Goal: Task Accomplishment & Management: Manage account settings

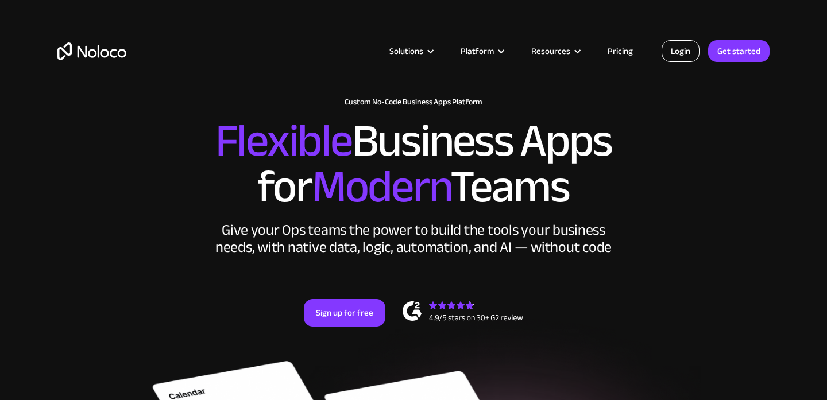
click at [672, 56] on link "Login" at bounding box center [680, 51] width 38 height 22
click at [674, 52] on link "Login" at bounding box center [680, 51] width 38 height 22
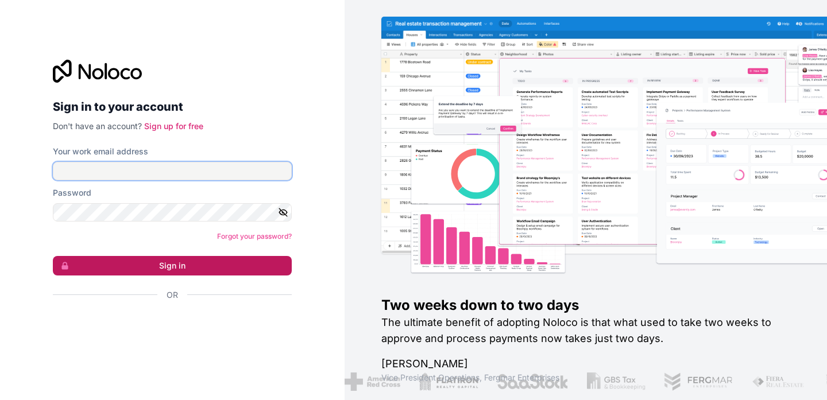
type input "[EMAIL_ADDRESS][DOMAIN_NAME]"
click at [157, 268] on button "Sign in" at bounding box center [172, 266] width 239 height 20
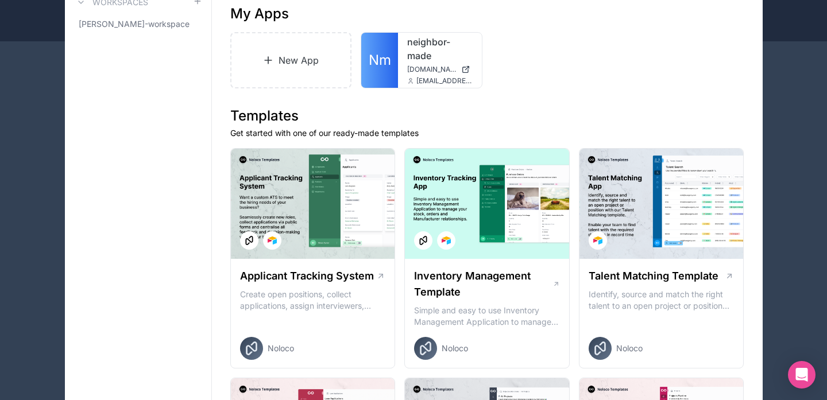
scroll to position [88, 0]
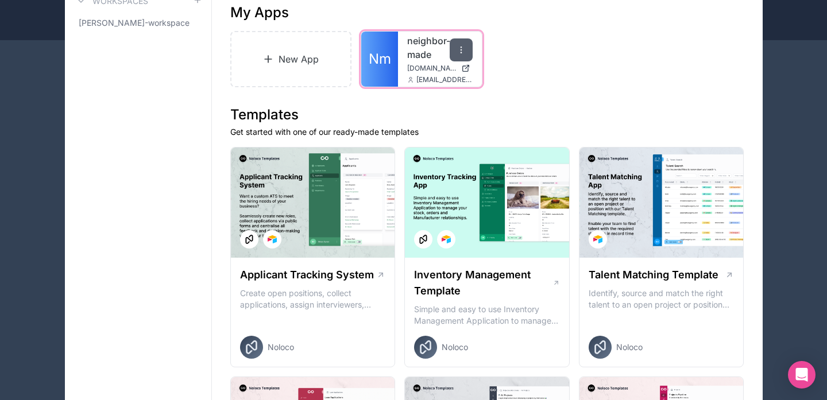
click at [461, 52] on icon at bounding box center [460, 52] width 1 height 1
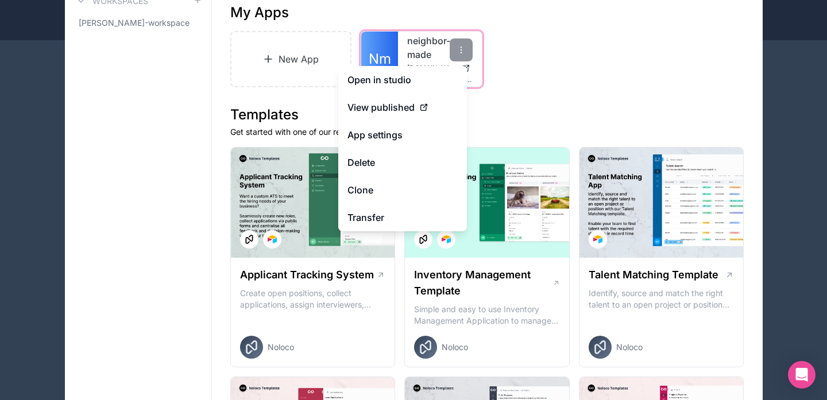
click at [438, 47] on link "neighbor-made" at bounding box center [439, 48] width 65 height 28
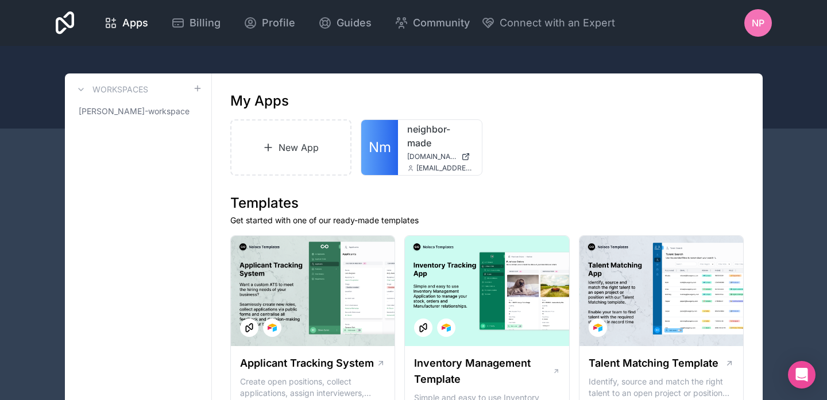
click at [756, 27] on span "NP" at bounding box center [758, 23] width 13 height 14
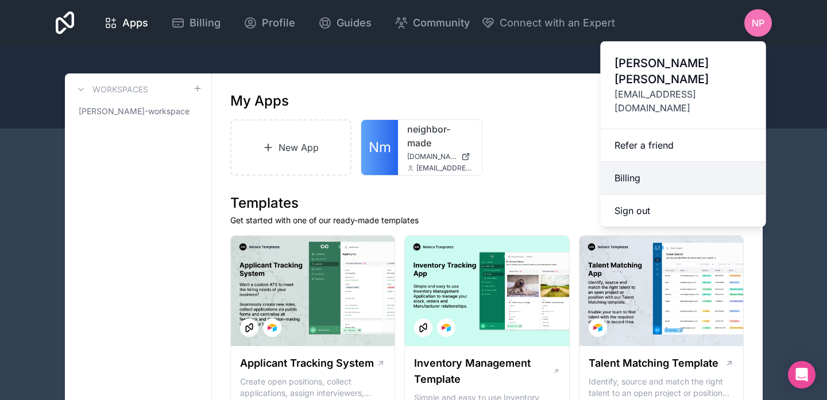
click at [624, 162] on link "Billing" at bounding box center [683, 178] width 165 height 33
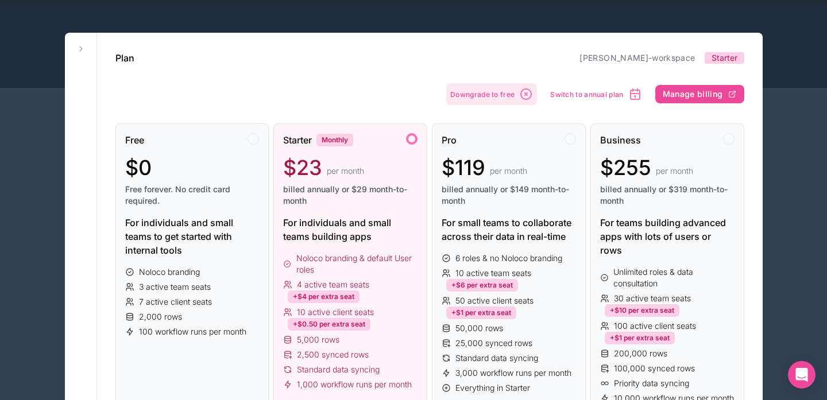
scroll to position [41, 0]
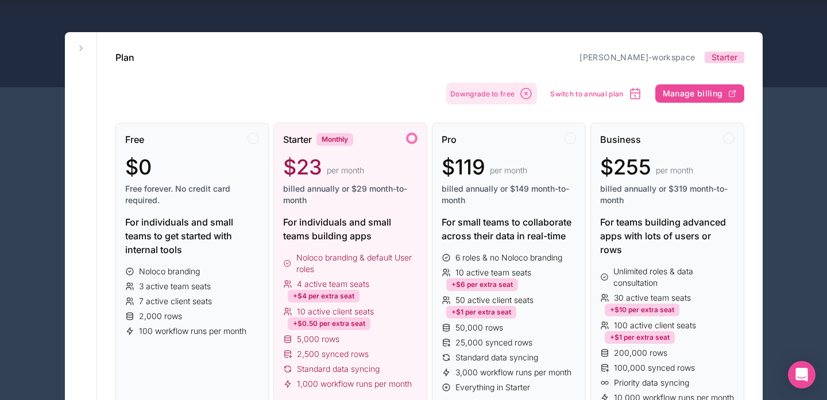
click at [499, 96] on span "Downgrade to free" at bounding box center [482, 94] width 64 height 9
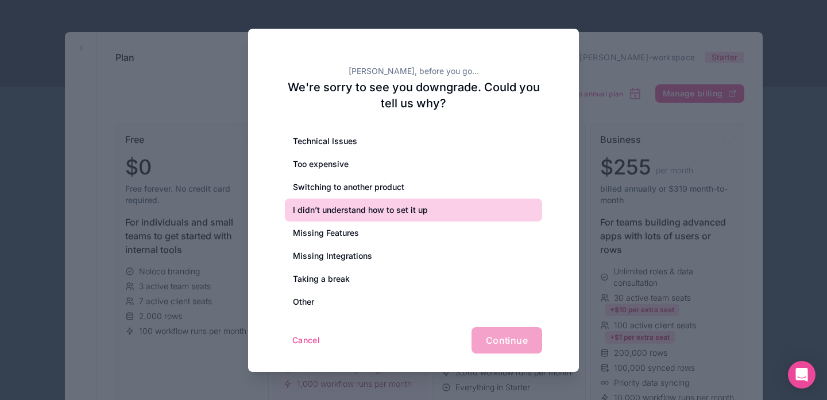
click at [324, 209] on div "I didn’t understand how to set it up" at bounding box center [413, 210] width 257 height 23
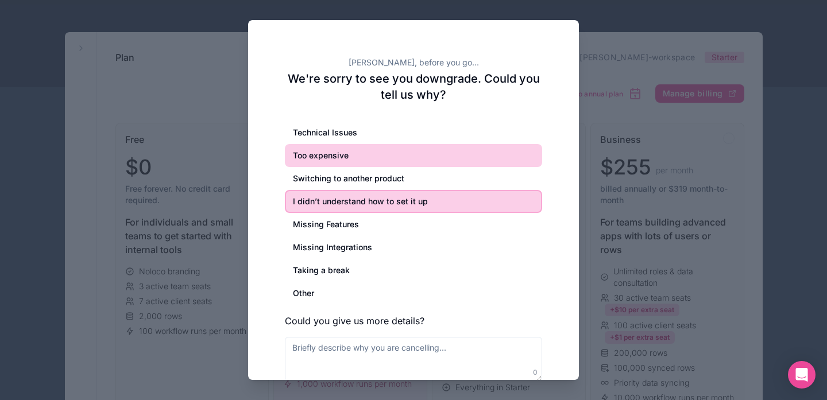
click at [338, 159] on div "Too expensive" at bounding box center [413, 155] width 257 height 23
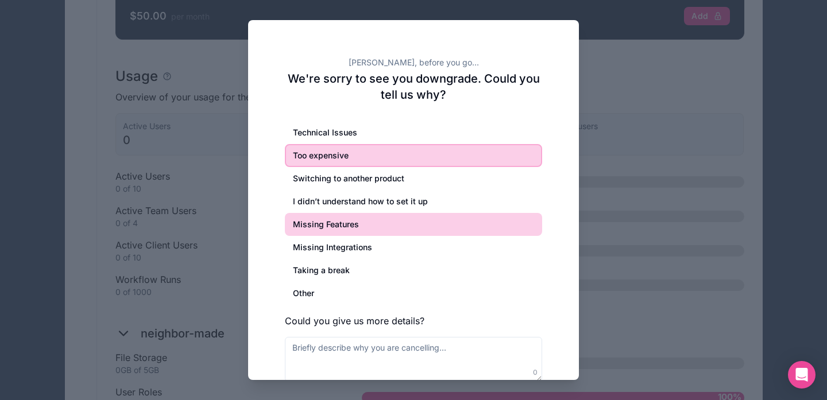
scroll to position [841, 0]
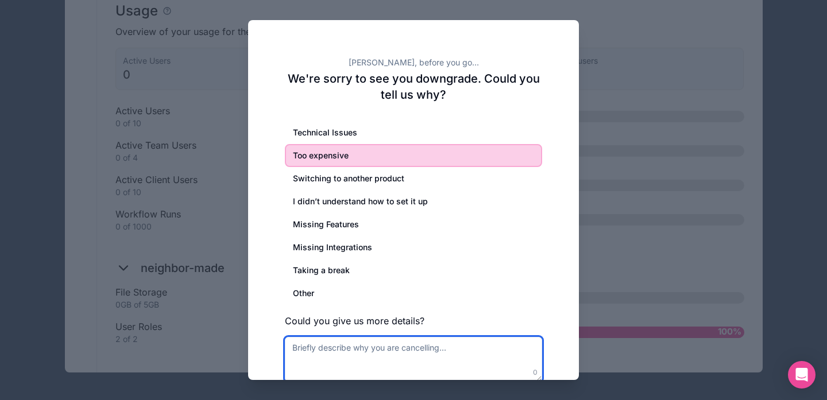
click at [413, 357] on textarea at bounding box center [413, 359] width 257 height 45
type textarea "Don't understand how this is helpful"
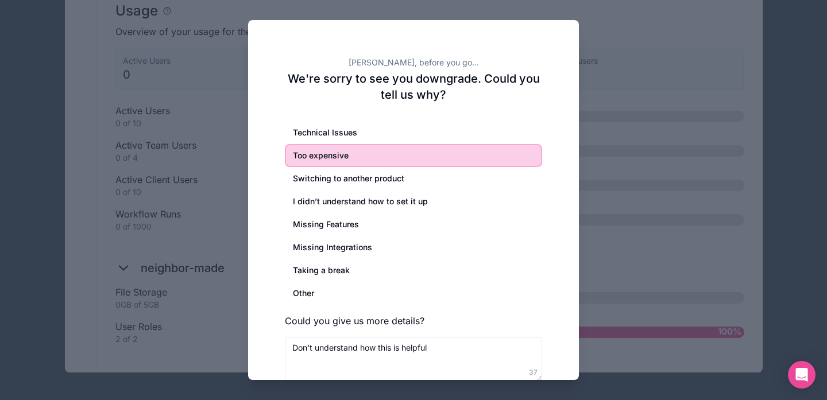
click at [554, 353] on div "[PERSON_NAME], before you go... We're sorry to see you downgrade. Could you tel…" at bounding box center [413, 230] width 331 height 420
click at [483, 376] on textarea "Don't understand how this is helpful" at bounding box center [413, 359] width 257 height 45
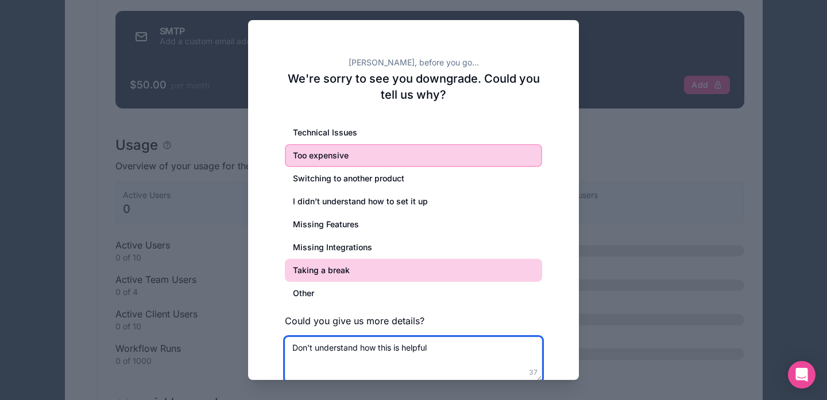
scroll to position [693, 0]
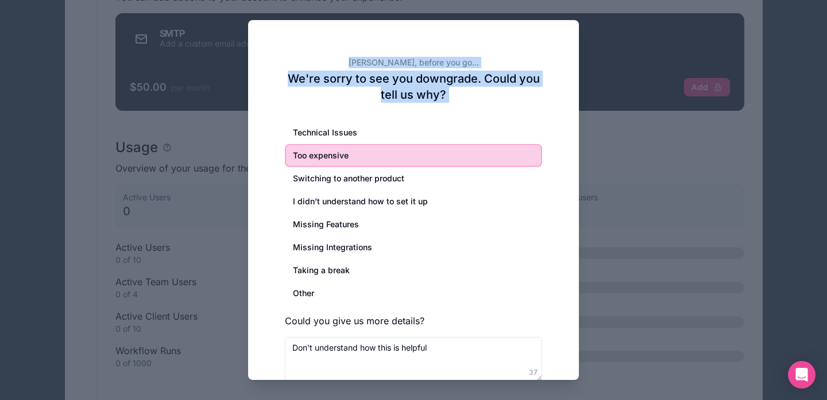
drag, startPoint x: 470, startPoint y: 121, endPoint x: 479, endPoint y: 29, distance: 92.3
click at [479, 29] on div "[PERSON_NAME], before you go... We're sorry to see you downgrade. Could you tel…" at bounding box center [413, 230] width 331 height 420
click at [506, 112] on div "[PERSON_NAME], before you go... We're sorry to see you downgrade. Could you tel…" at bounding box center [413, 230] width 331 height 420
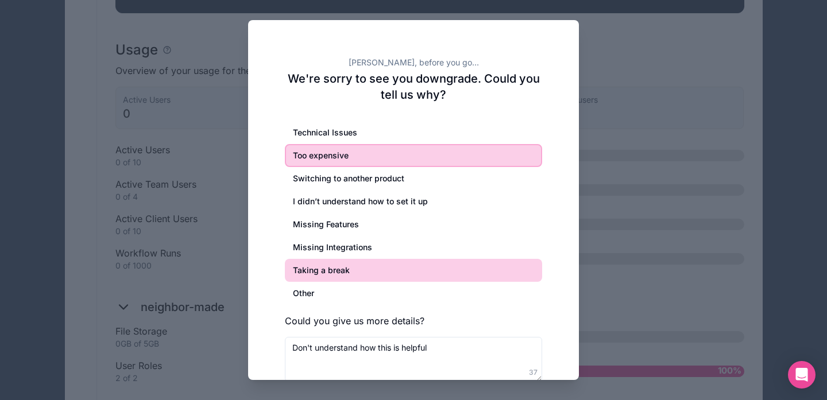
scroll to position [841, 0]
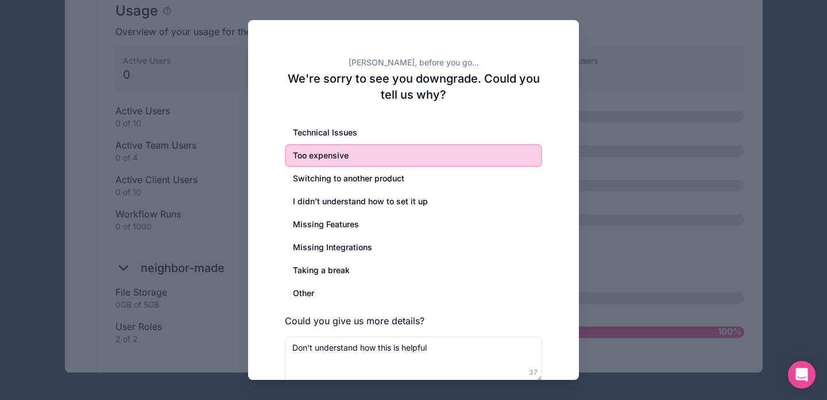
click at [392, 323] on h3 "Could you give us more details?" at bounding box center [413, 321] width 257 height 14
click at [539, 376] on textarea "Don't understand how this is helpful" at bounding box center [413, 359] width 257 height 45
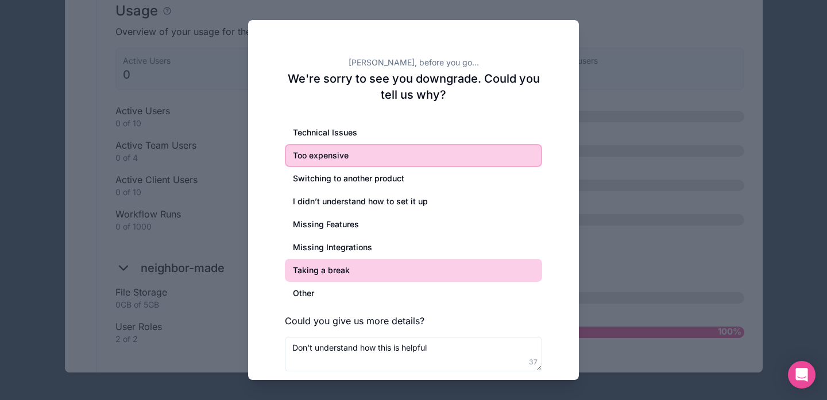
drag, startPoint x: 539, startPoint y: 376, endPoint x: 532, endPoint y: 273, distance: 102.4
click at [532, 273] on div "Technical Issues Too expensive Switching to another product I didn’t understand…" at bounding box center [413, 246] width 257 height 250
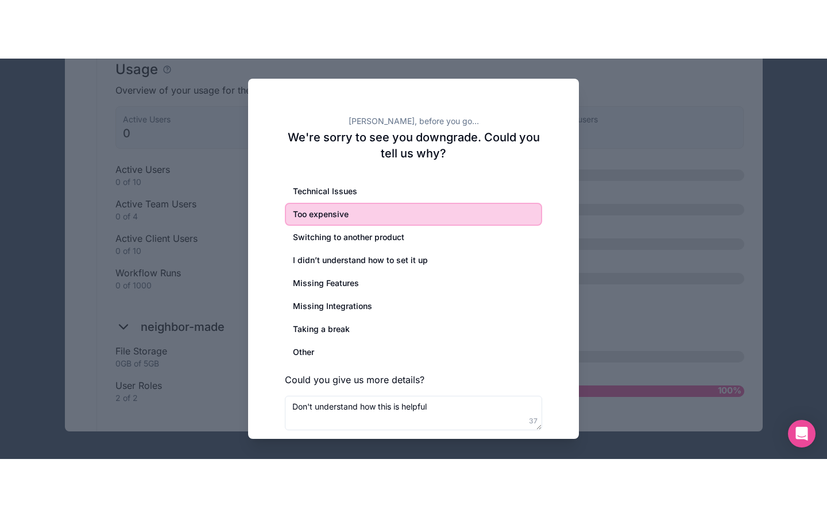
scroll to position [724, 0]
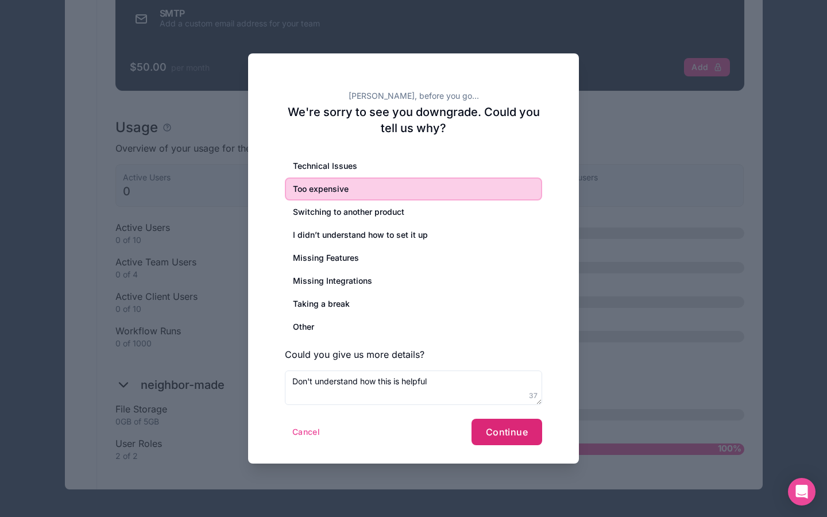
click at [508, 400] on span "Continue" at bounding box center [507, 431] width 42 height 11
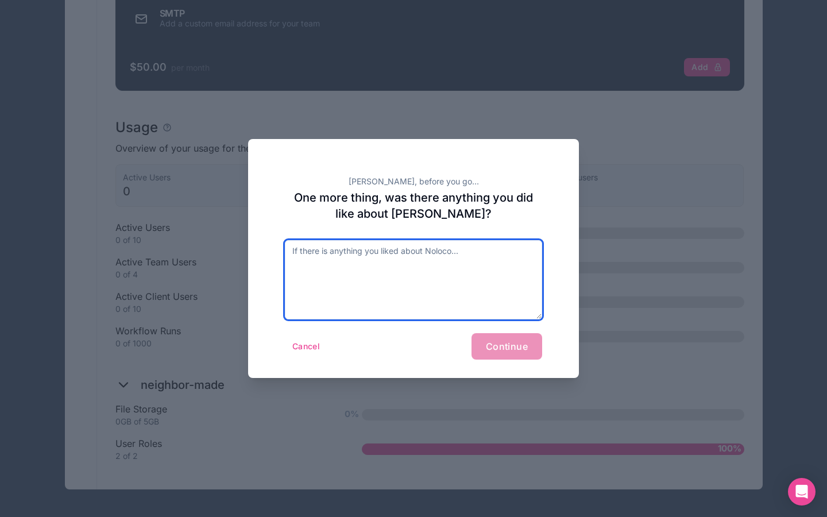
click at [419, 255] on textarea at bounding box center [413, 279] width 257 height 79
type textarea "not sure"
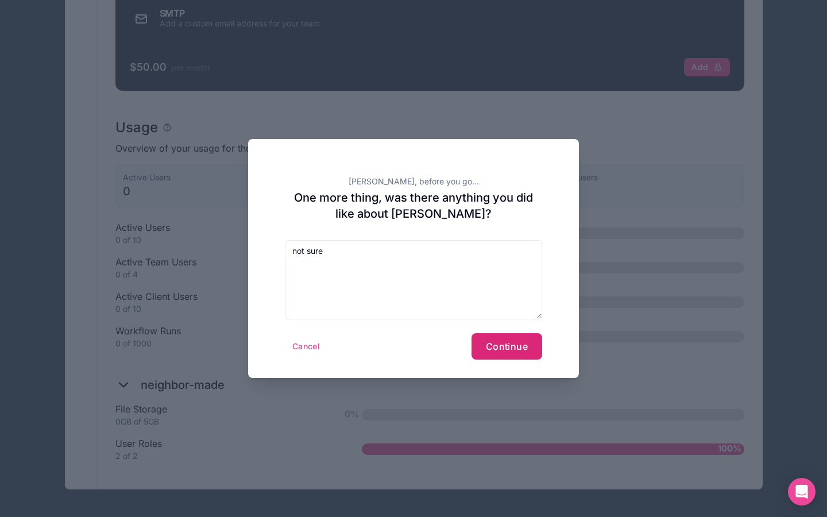
click at [499, 353] on button "Continue" at bounding box center [506, 346] width 71 height 26
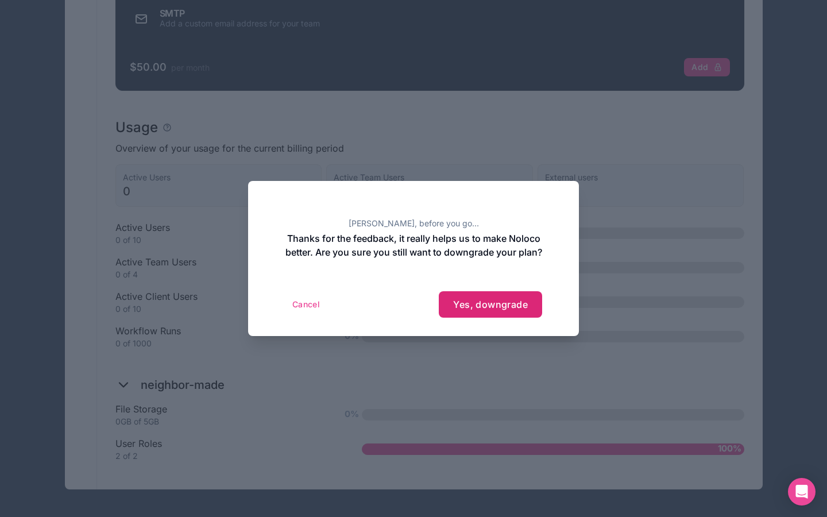
click at [490, 310] on span "Yes, downgrade" at bounding box center [490, 304] width 75 height 11
